Goal: Obtain resource: Download file/media

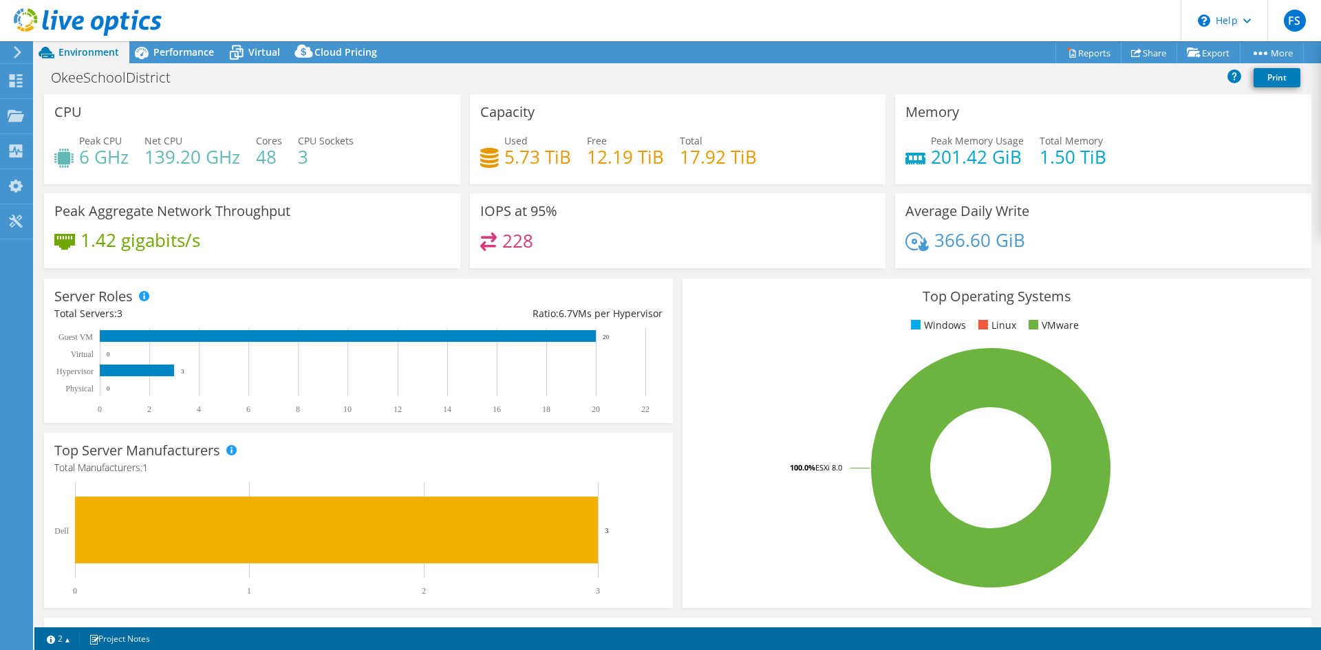
select select "USD"
click at [167, 54] on span "Performance" at bounding box center [183, 51] width 61 height 13
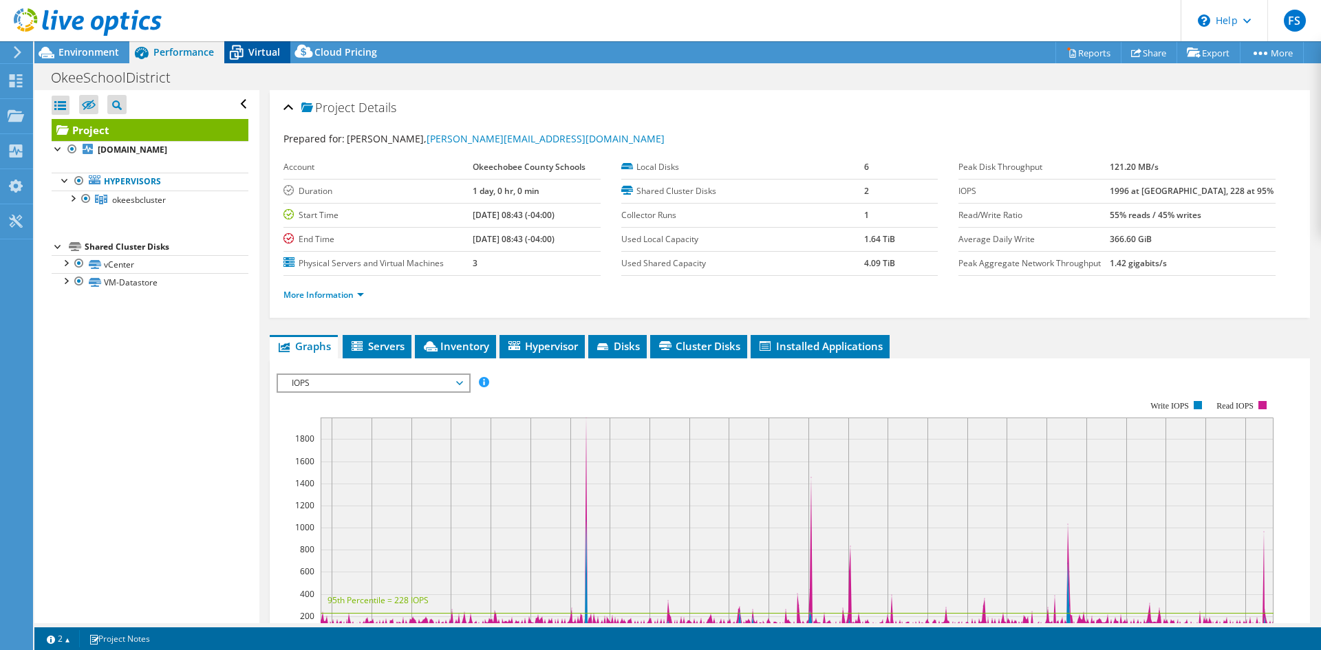
click at [271, 49] on span "Virtual" at bounding box center [264, 51] width 32 height 13
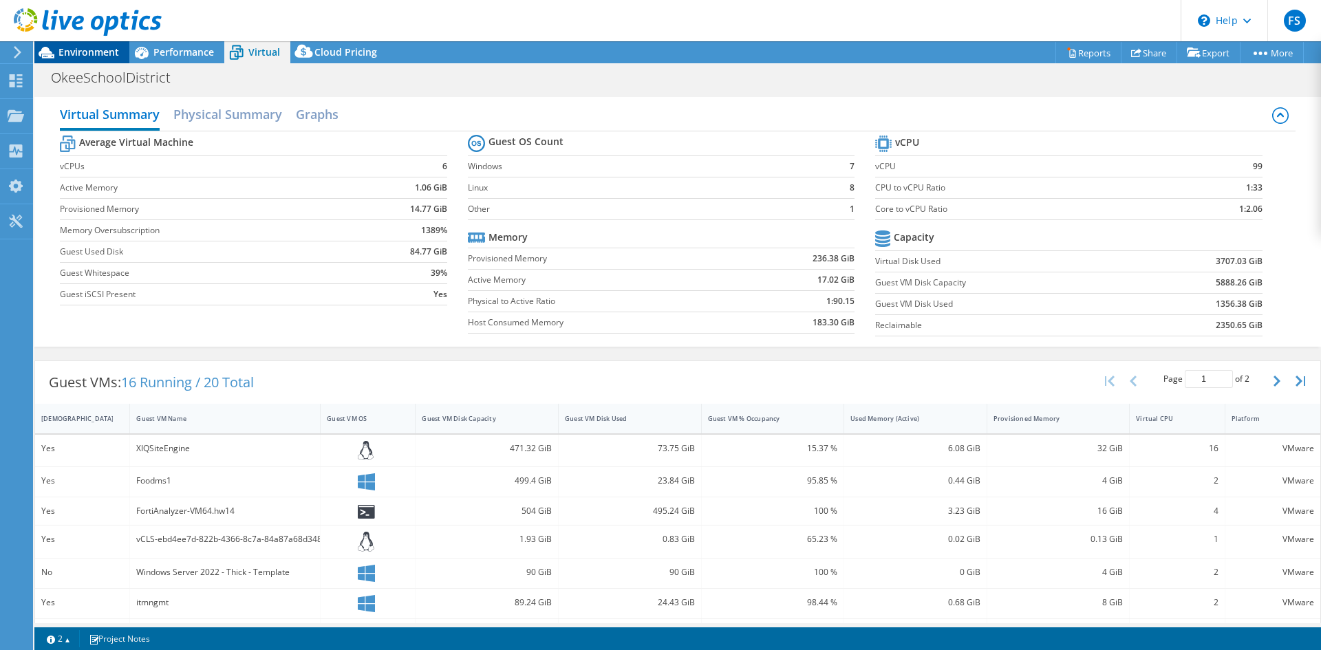
click at [78, 54] on span "Environment" at bounding box center [88, 51] width 61 height 13
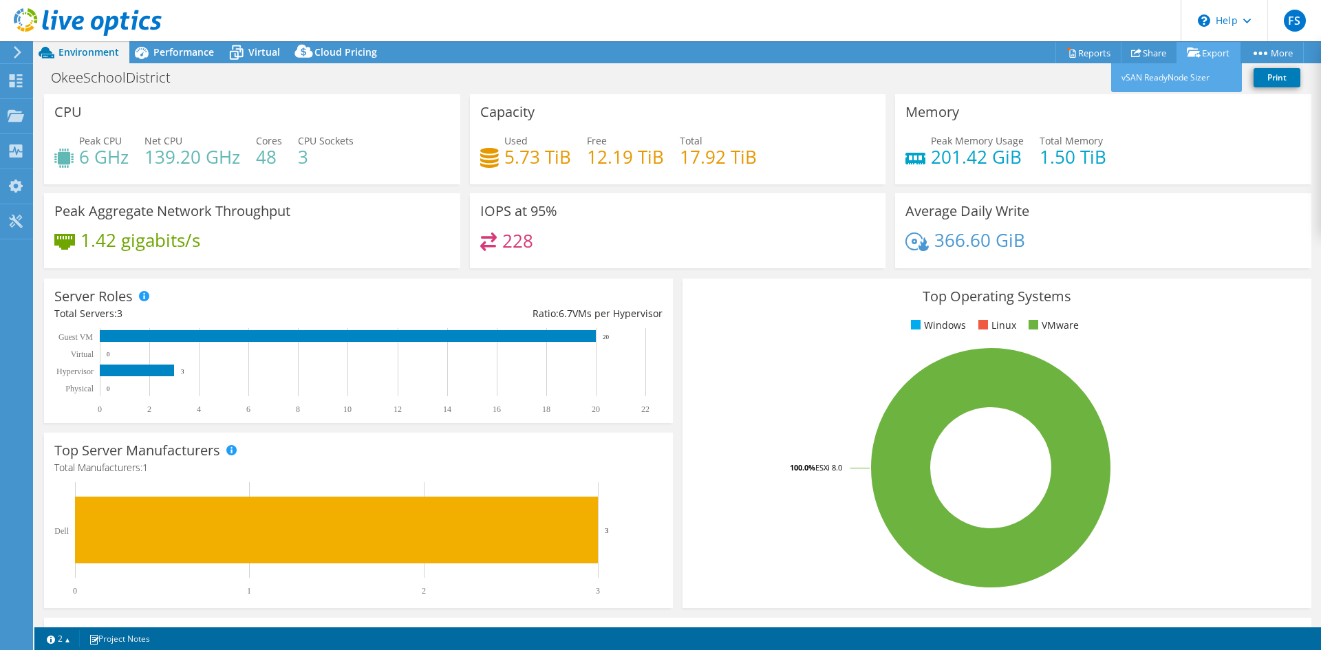
click at [1205, 52] on link "Export" at bounding box center [1209, 52] width 64 height 21
click at [264, 50] on span "Virtual" at bounding box center [264, 51] width 32 height 13
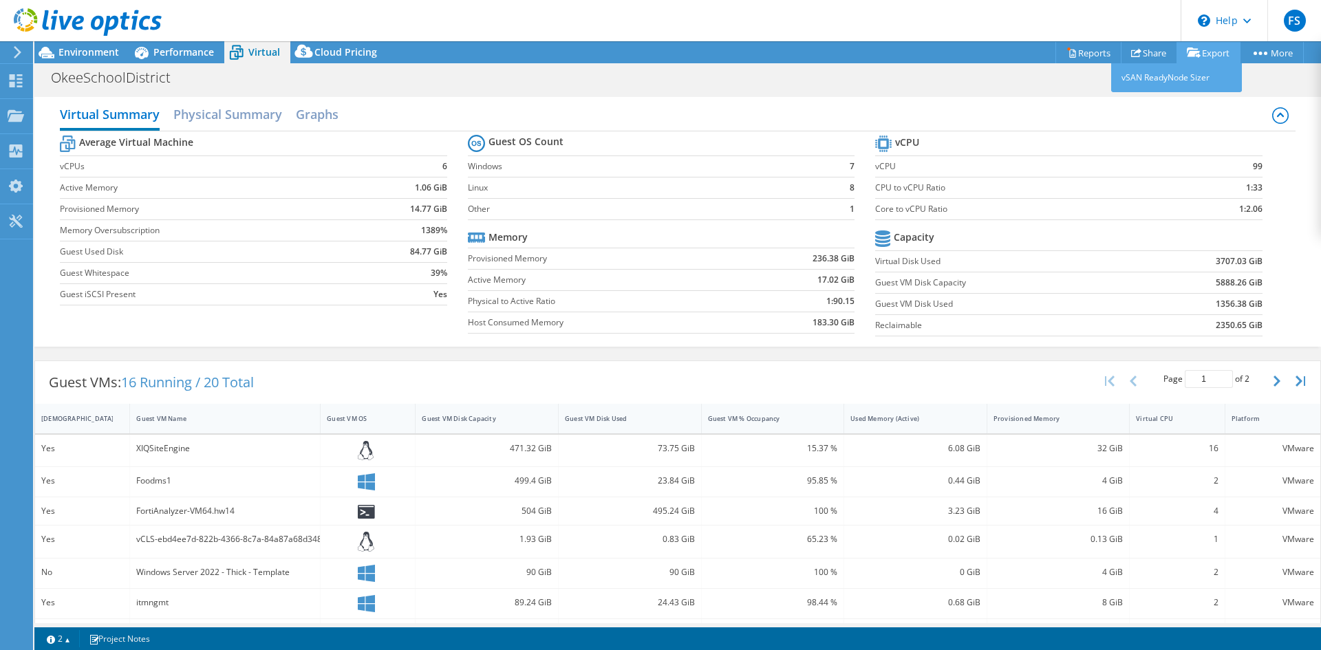
click at [1218, 57] on link "Export" at bounding box center [1209, 52] width 64 height 21
click at [169, 47] on span "Performance" at bounding box center [183, 51] width 61 height 13
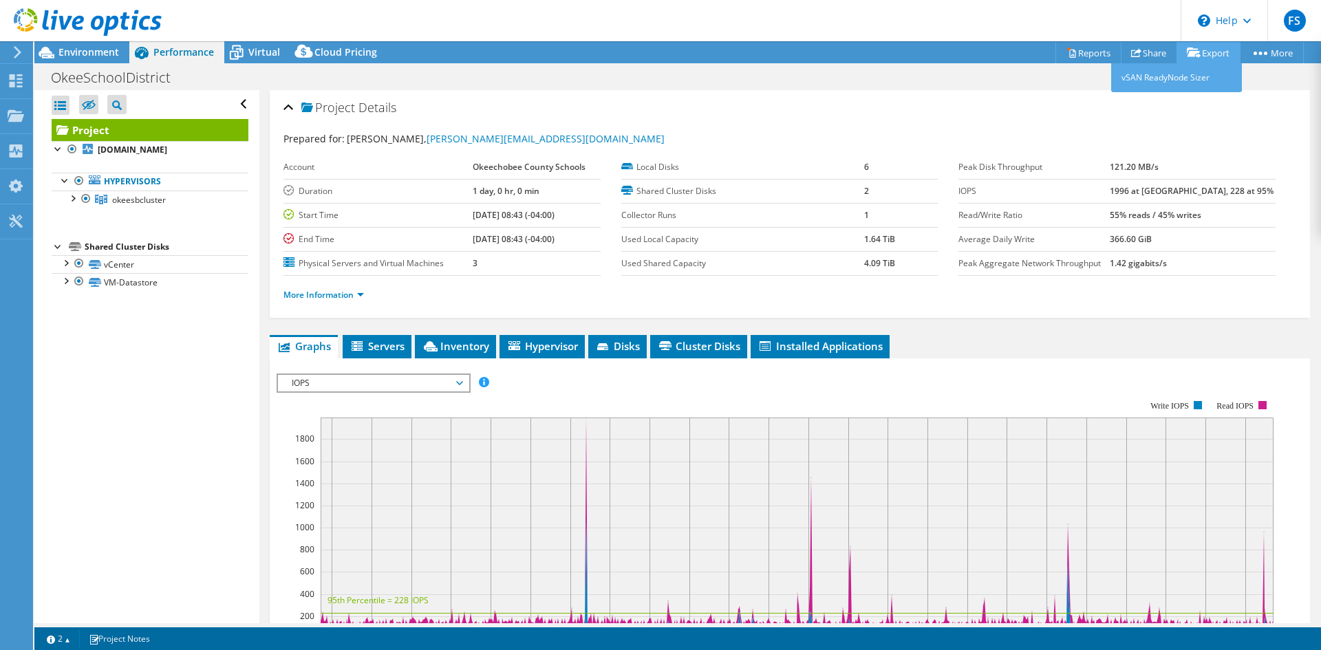
click at [1214, 52] on link "Export" at bounding box center [1209, 52] width 64 height 21
click at [81, 51] on span "Environment" at bounding box center [88, 51] width 61 height 13
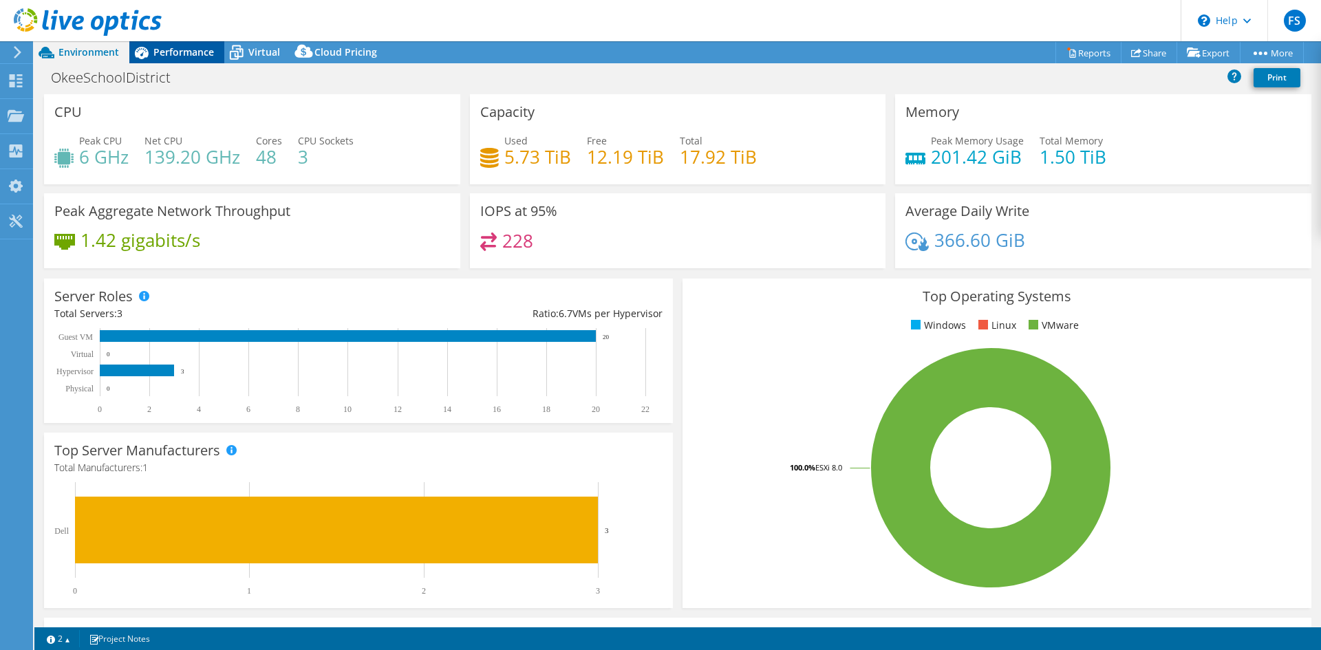
click at [189, 56] on span "Performance" at bounding box center [183, 51] width 61 height 13
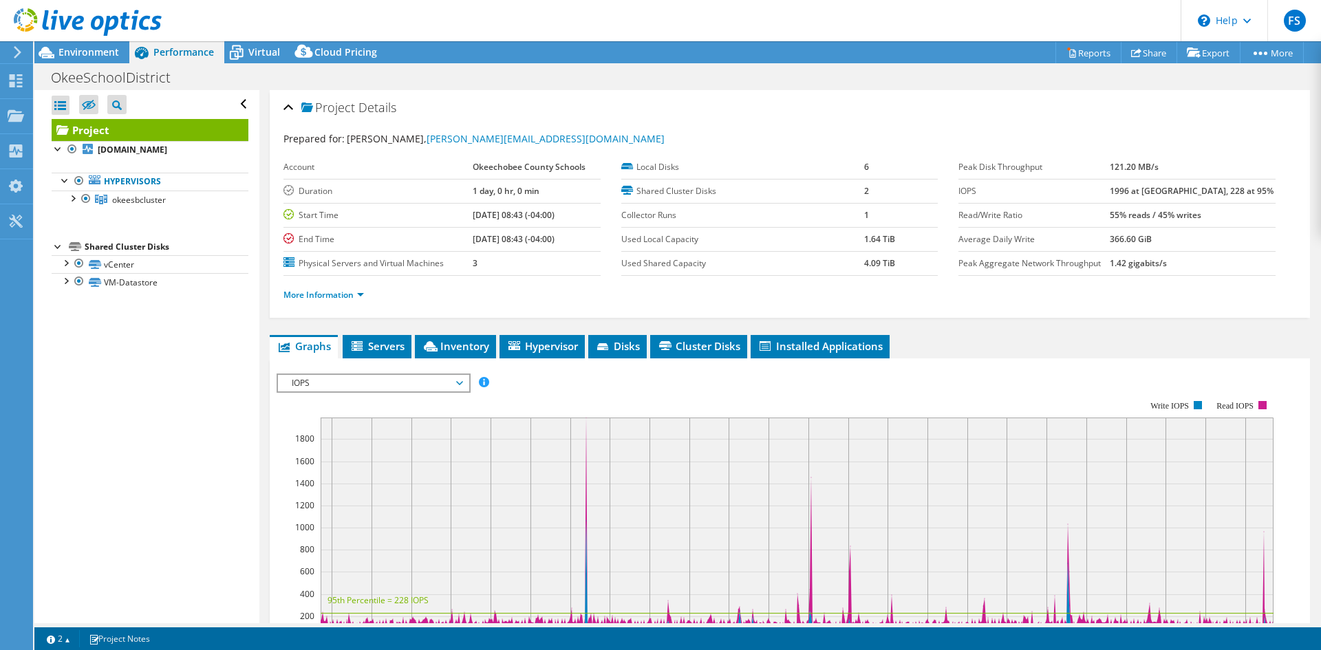
click at [349, 301] on li "More Information" at bounding box center [327, 295] width 89 height 15
click at [351, 292] on link "More Information" at bounding box center [323, 295] width 80 height 12
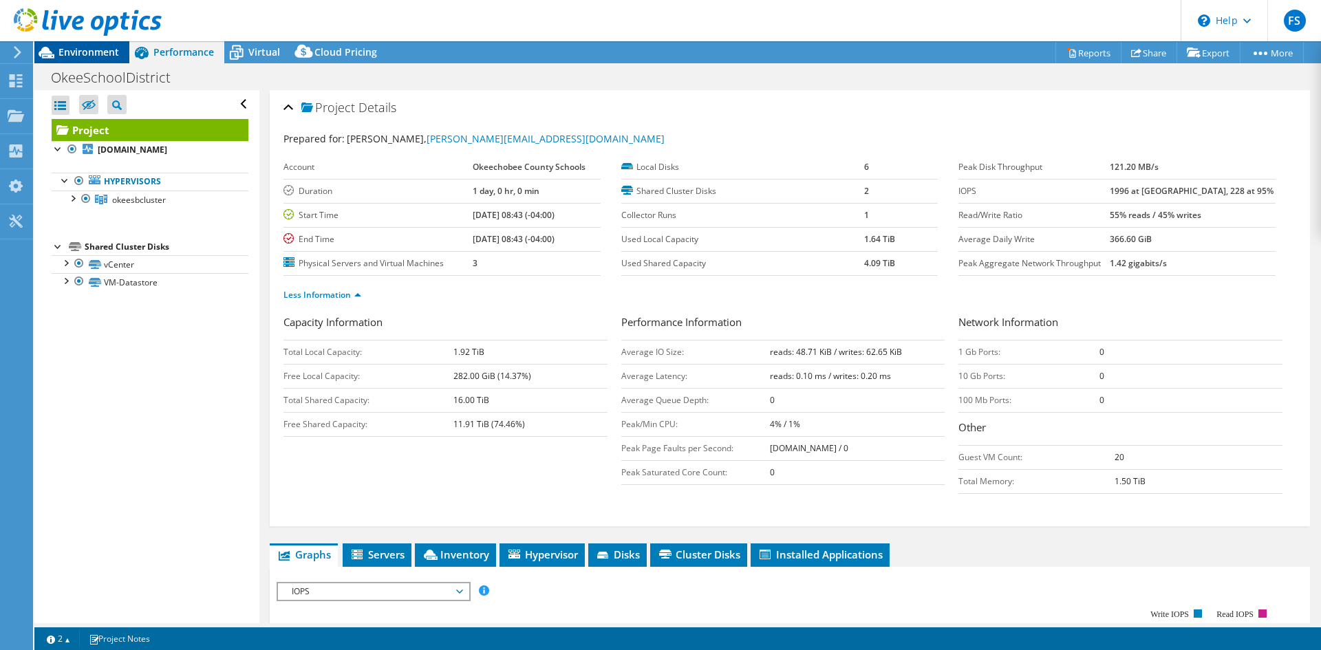
click at [50, 48] on icon at bounding box center [46, 53] width 24 height 24
